Goal: Task Accomplishment & Management: Manage account settings

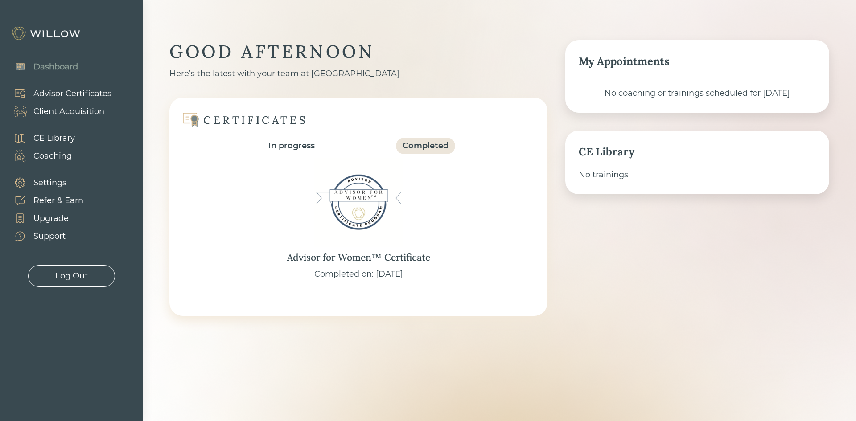
click at [77, 114] on div "Client Acquisition" at bounding box center [68, 112] width 71 height 12
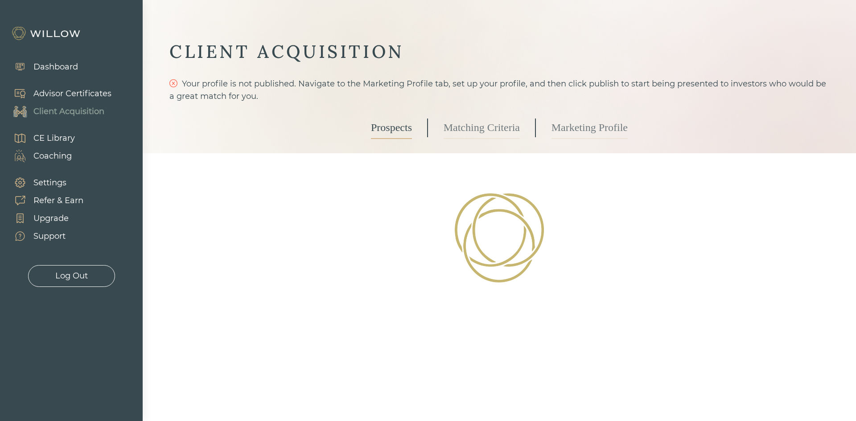
click at [584, 127] on link "Marketing Profile" at bounding box center [589, 128] width 76 height 22
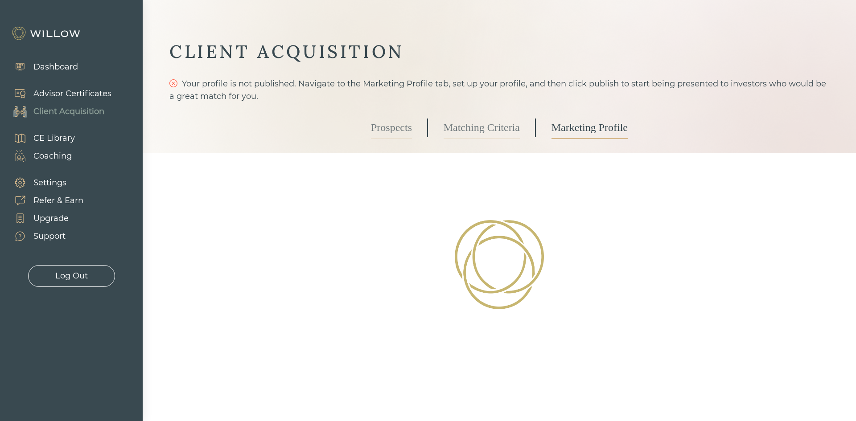
click at [487, 122] on link "Matching Criteria" at bounding box center [481, 128] width 76 height 22
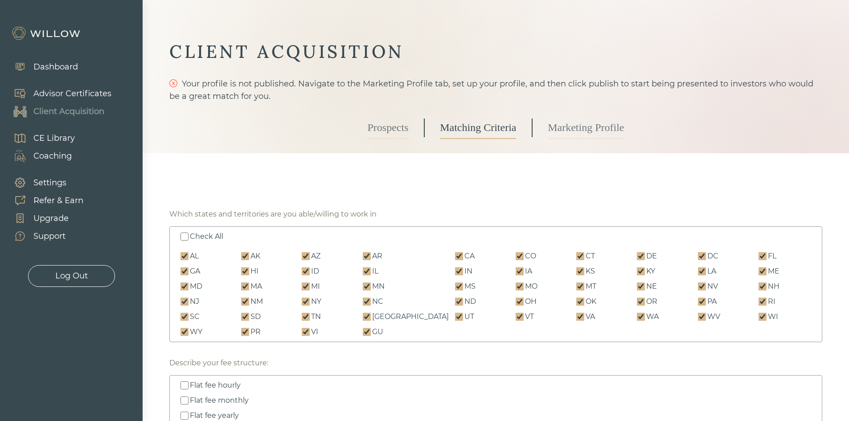
click at [589, 125] on link "Marketing Profile" at bounding box center [586, 128] width 76 height 22
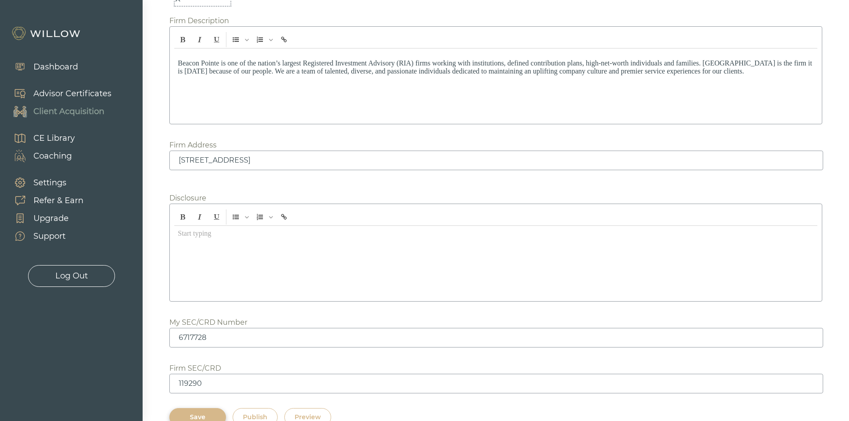
scroll to position [1126, 0]
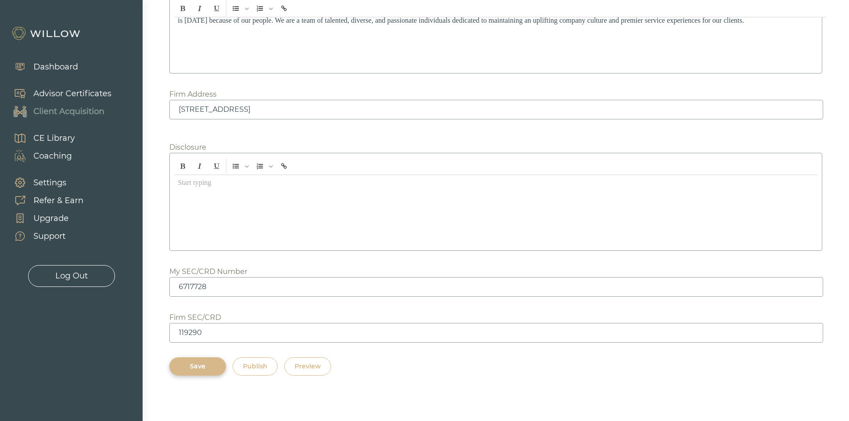
click at [307, 362] on div "Preview" at bounding box center [308, 366] width 26 height 9
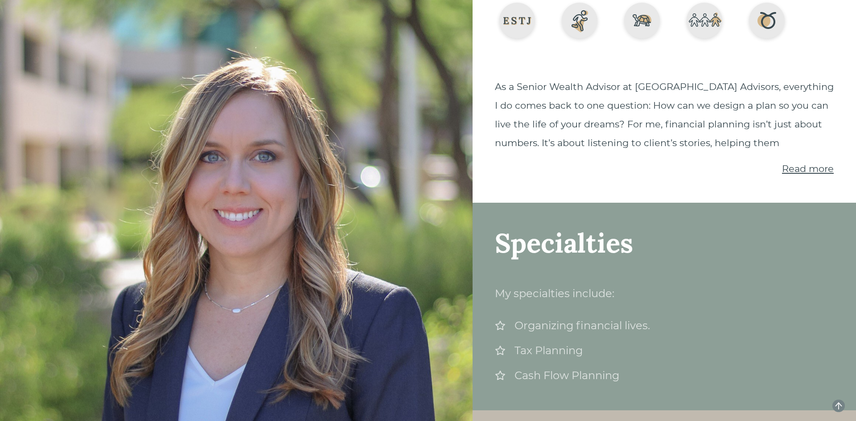
scroll to position [15, 0]
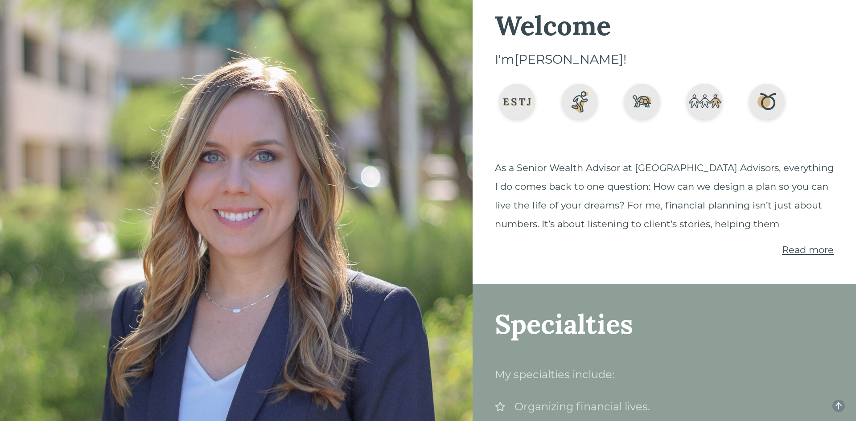
click at [794, 246] on span "Read more" at bounding box center [808, 249] width 52 height 11
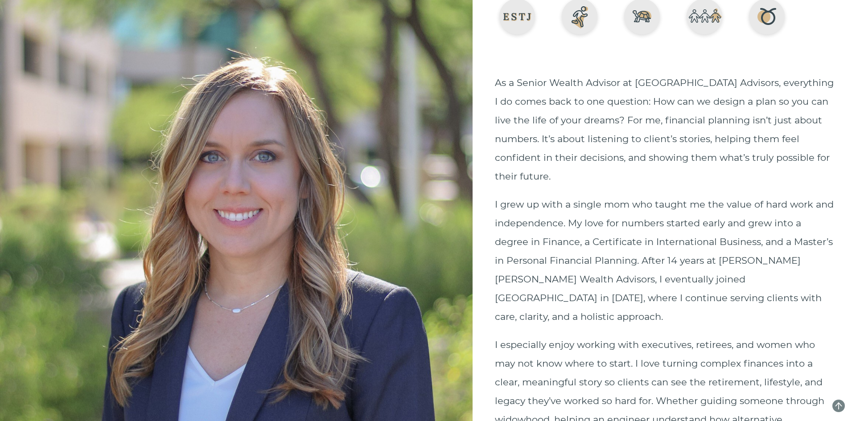
scroll to position [104, 0]
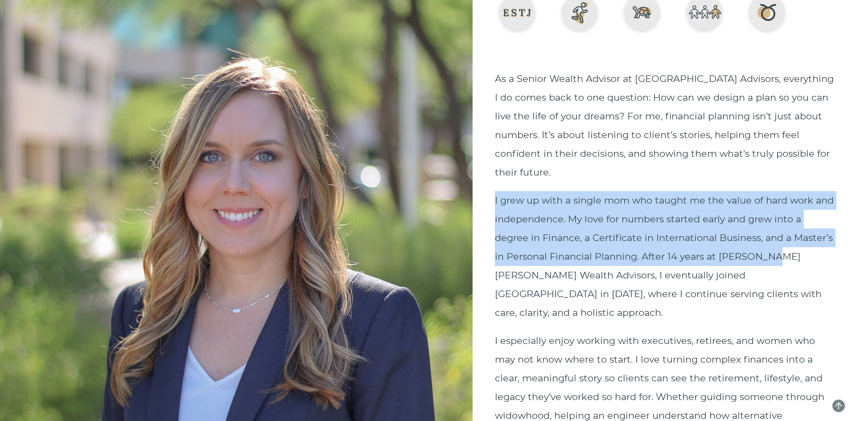
drag, startPoint x: 496, startPoint y: 201, endPoint x: 806, endPoint y: 260, distance: 316.1
click at [806, 260] on span "I grew up with a single mom who taught me the value of hard work and independen…" at bounding box center [664, 256] width 339 height 123
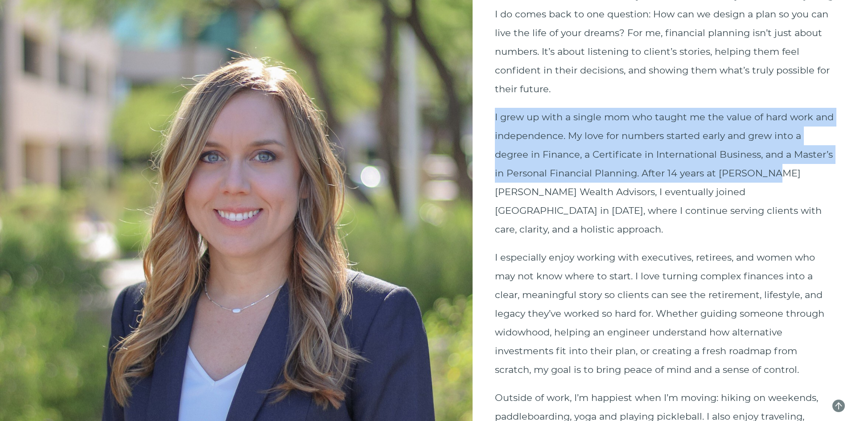
scroll to position [193, 0]
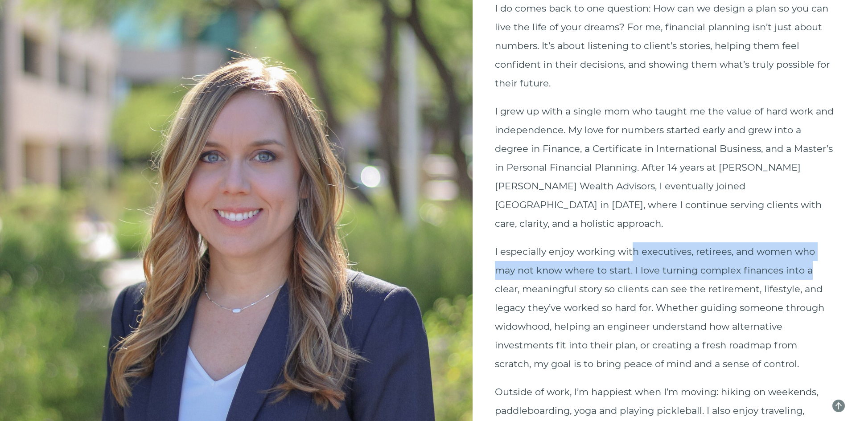
drag, startPoint x: 634, startPoint y: 229, endPoint x: 818, endPoint y: 254, distance: 185.9
click at [818, 254] on p "I especially enjoy working with executives, retirees, and women who may not kno…" at bounding box center [664, 307] width 339 height 131
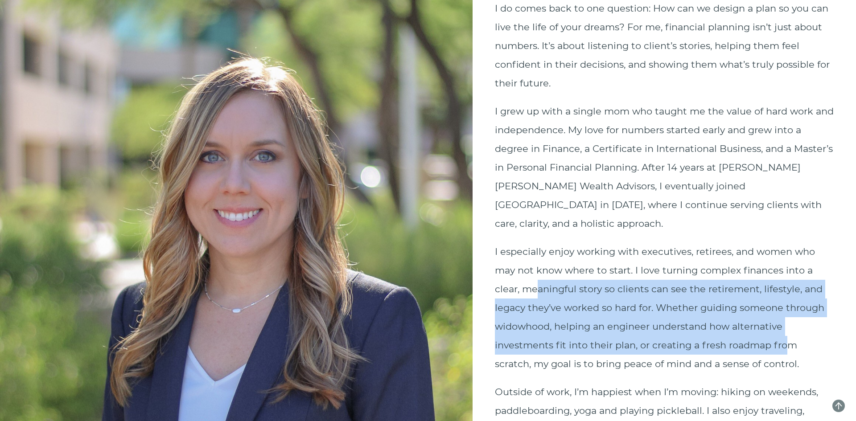
drag, startPoint x: 534, startPoint y: 269, endPoint x: 786, endPoint y: 324, distance: 257.2
click at [786, 324] on span "I especially enjoy working with executives, retirees, and women who may not kno…" at bounding box center [659, 307] width 329 height 123
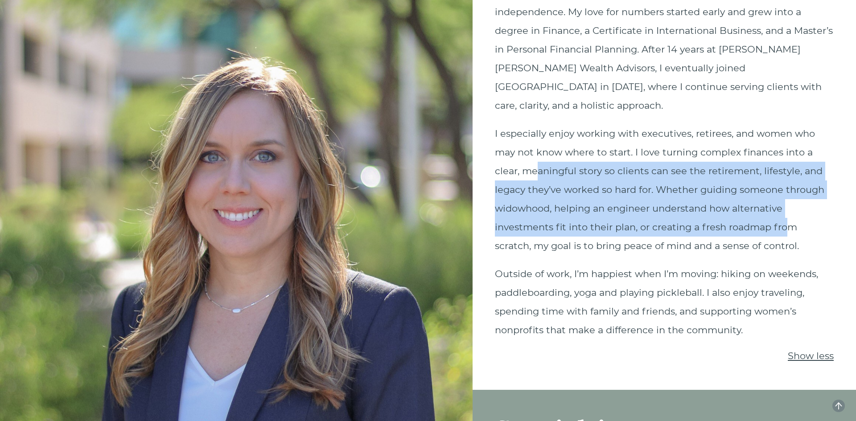
scroll to position [327, 0]
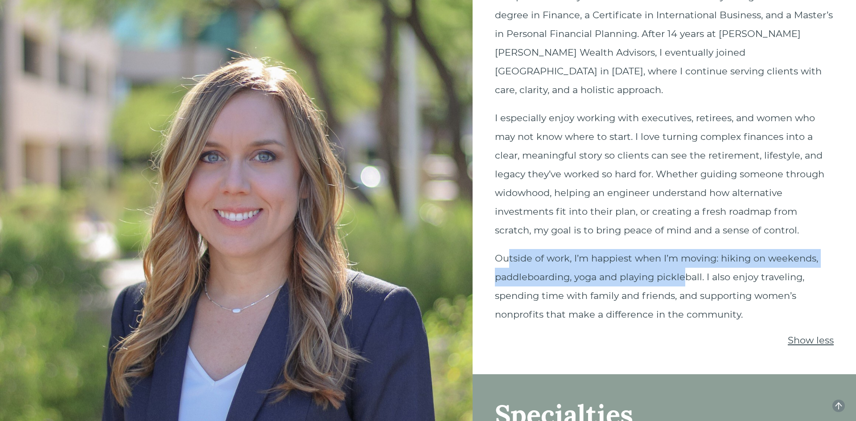
drag, startPoint x: 686, startPoint y: 263, endPoint x: 506, endPoint y: 245, distance: 181.0
click at [506, 253] on span "Outside of work, I’m happiest when I’m moving: hiking on weekends, paddleboardi…" at bounding box center [656, 286] width 323 height 67
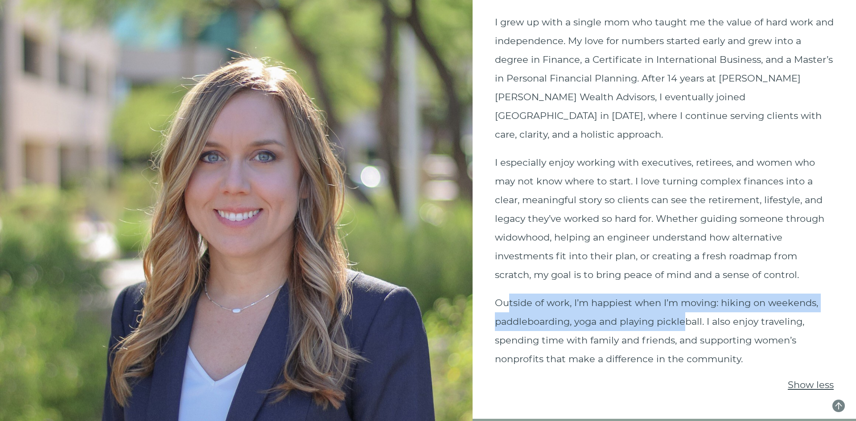
scroll to position [238, 0]
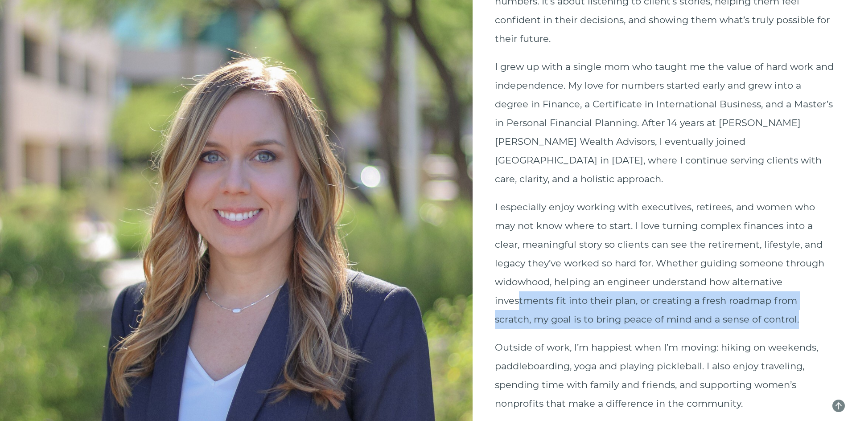
drag, startPoint x: 519, startPoint y: 282, endPoint x: 804, endPoint y: 303, distance: 286.5
click at [804, 303] on p "I especially enjoy working with executives, retirees, and women who may not kno…" at bounding box center [664, 263] width 339 height 131
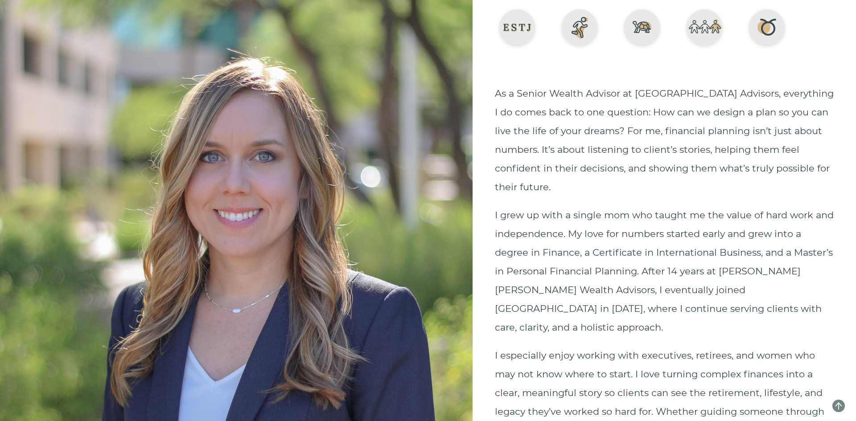
scroll to position [0, 0]
